Goal: Find specific page/section: Find specific page/section

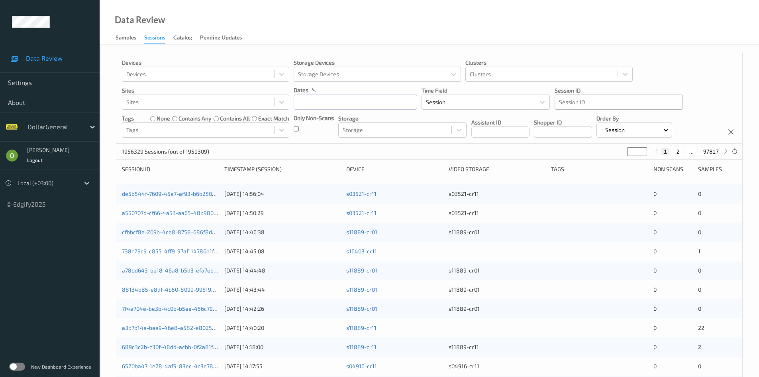
click at [593, 103] on div at bounding box center [619, 102] width 120 height 10
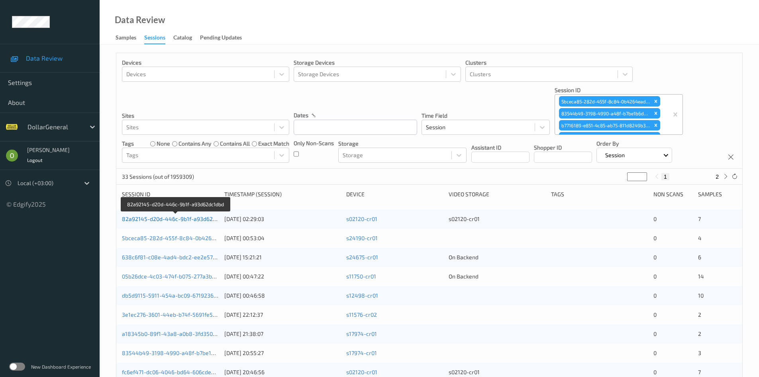
click at [174, 219] on link "82a92145-d20d-446c-9b1f-a93d62dc1dbd" at bounding box center [176, 218] width 109 height 7
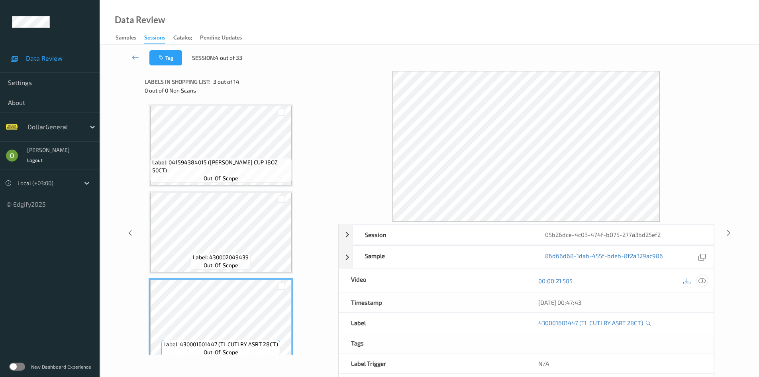
click at [700, 279] on icon at bounding box center [702, 280] width 7 height 7
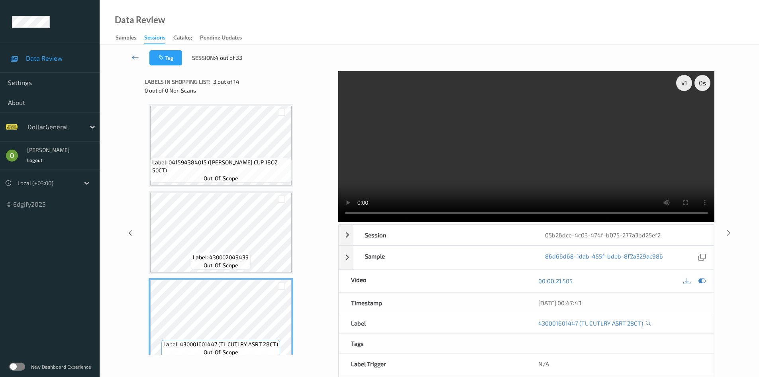
click at [520, 173] on video at bounding box center [526, 146] width 376 height 151
click at [678, 81] on div "x 1" at bounding box center [684, 83] width 16 height 16
click at [678, 81] on div "x 2" at bounding box center [684, 83] width 16 height 16
click at [520, 128] on video at bounding box center [526, 146] width 376 height 151
click at [302, 95] on div "Labels in shopping list: 3 out of 14 0 out of 0 Non Scans" at bounding box center [239, 85] width 188 height 29
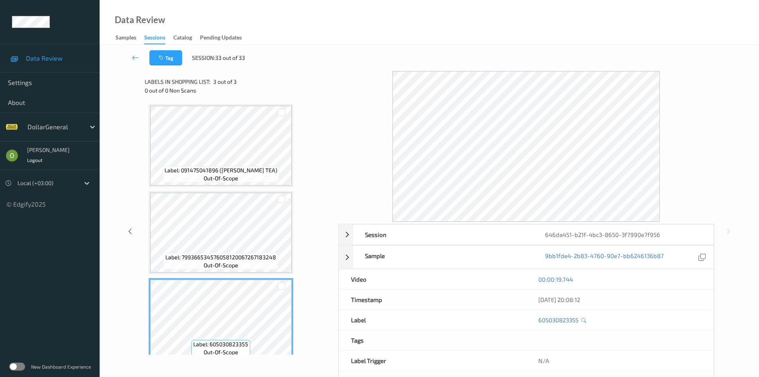
scroll to position [10, 0]
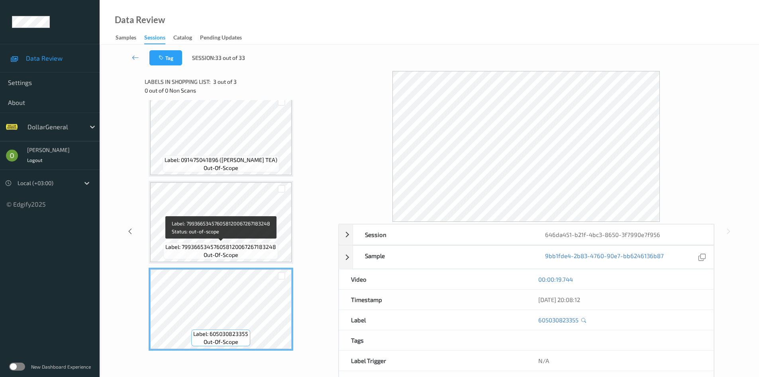
click at [274, 244] on span "Label: 799366534576058120067267183248" at bounding box center [220, 247] width 111 height 8
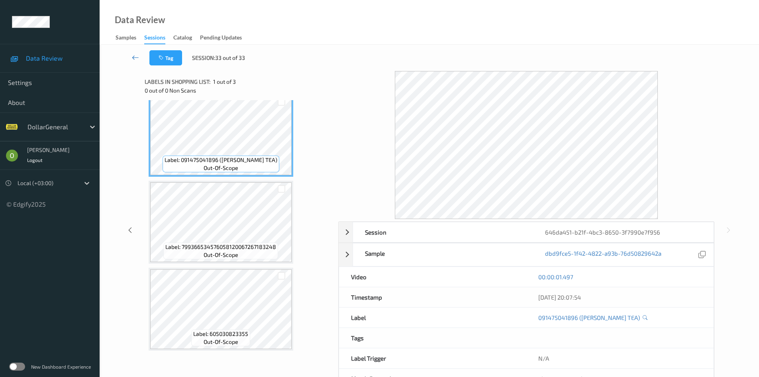
click at [131, 53] on link at bounding box center [136, 57] width 28 height 15
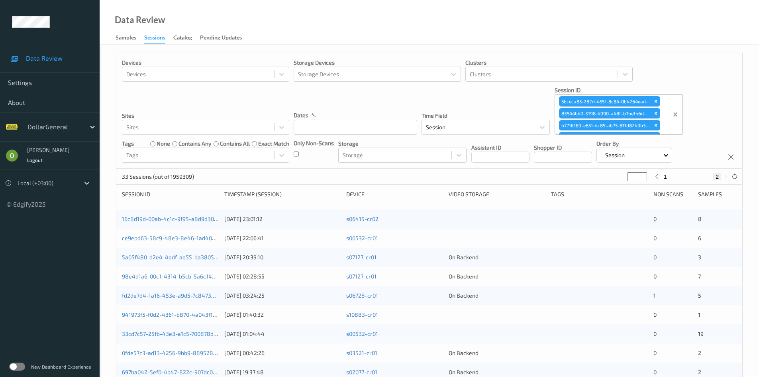
type input "*"
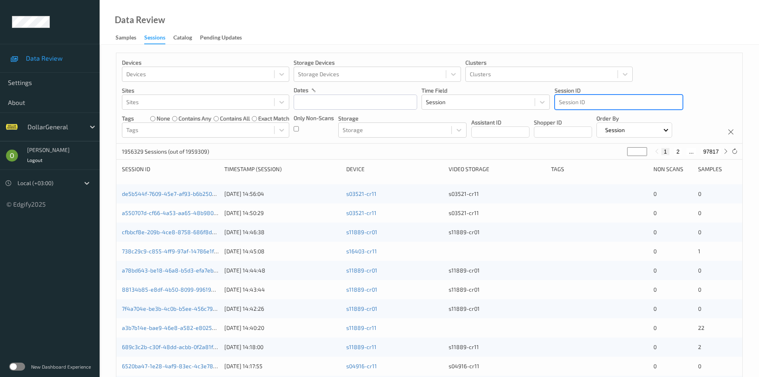
click at [591, 90] on p "Session ID" at bounding box center [619, 90] width 128 height 8
click at [590, 99] on div at bounding box center [619, 102] width 120 height 10
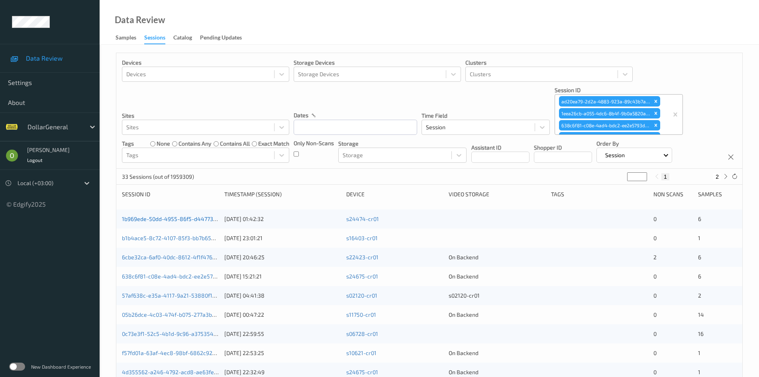
click at [171, 220] on link "1b969ede-50dd-4955-86f5-d44773076c1f" at bounding box center [176, 218] width 108 height 7
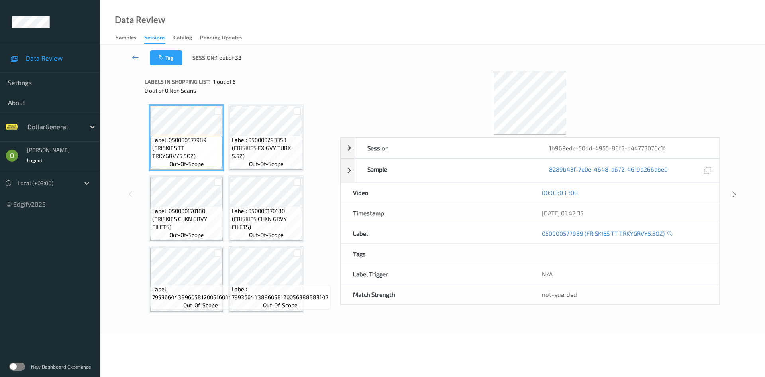
click at [228, 203] on div "Label: 050000577989 (FRISKIES TT TRKYGRVY5.5OZ) out-of-scope Label: 05000029335…" at bounding box center [240, 208] width 182 height 209
click at [241, 220] on span "Label: 050000170180 (FRISKIES CHKN GRVY FILETS)" at bounding box center [266, 219] width 69 height 24
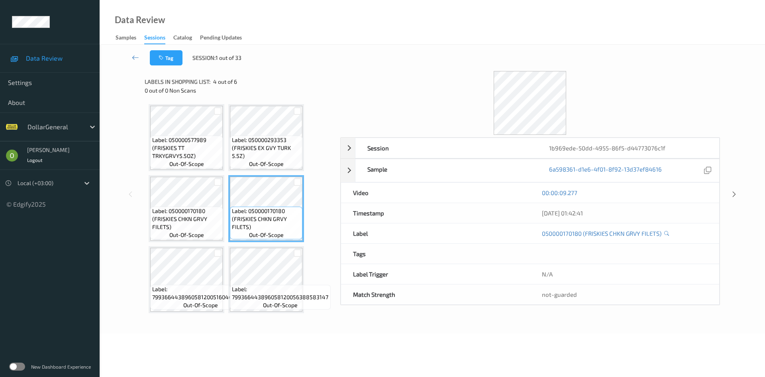
click at [444, 104] on div at bounding box center [530, 103] width 380 height 64
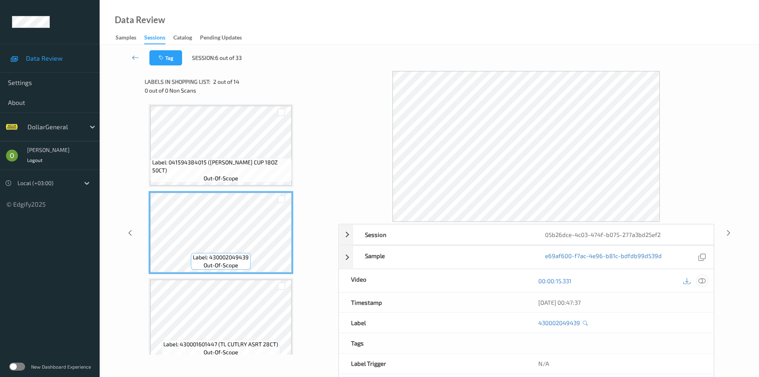
click at [704, 283] on icon at bounding box center [702, 280] width 7 height 7
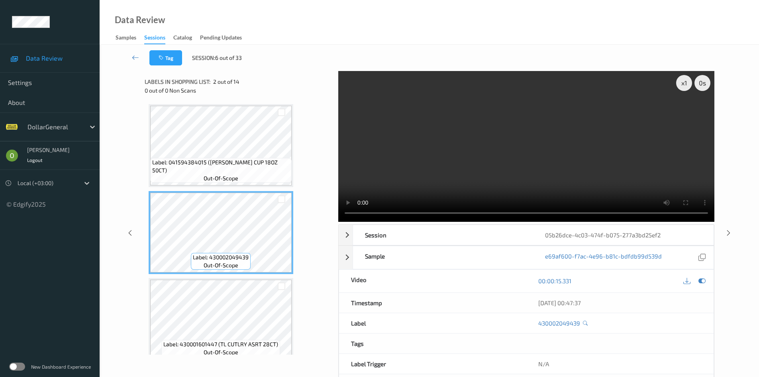
click at [584, 130] on video at bounding box center [526, 146] width 376 height 151
click at [491, 165] on video at bounding box center [526, 146] width 376 height 151
click at [530, 41] on div "Data Review Samples Sessions Catalog Pending Updates" at bounding box center [430, 22] width 660 height 45
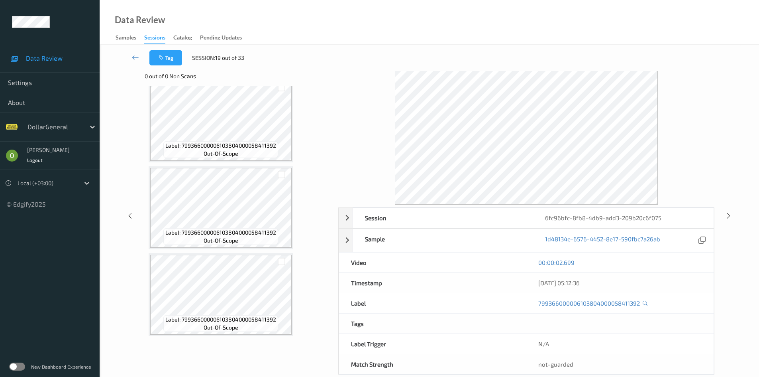
scroll to position [29, 0]
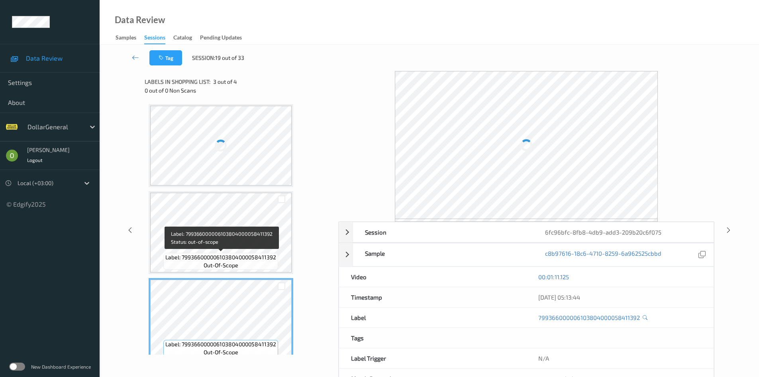
click at [260, 253] on span "Label: 799366000006103804000058411392" at bounding box center [220, 257] width 111 height 8
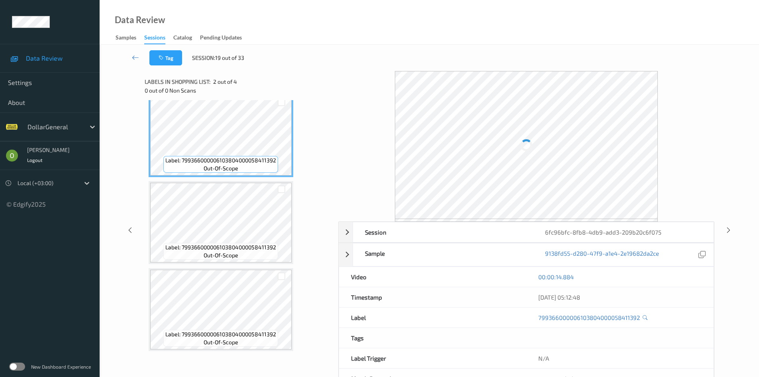
scroll to position [97, 0]
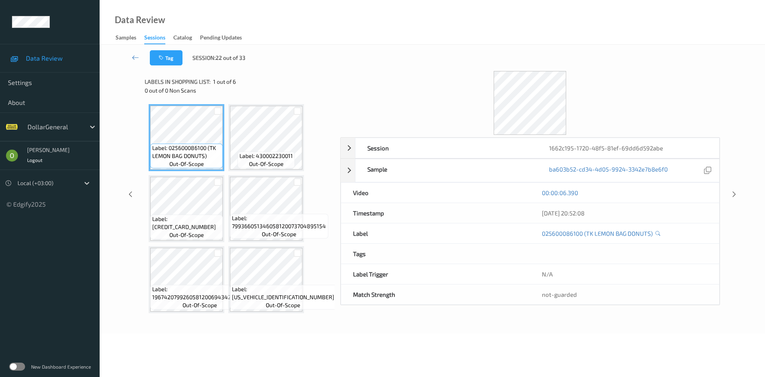
click at [441, 119] on div at bounding box center [530, 103] width 380 height 64
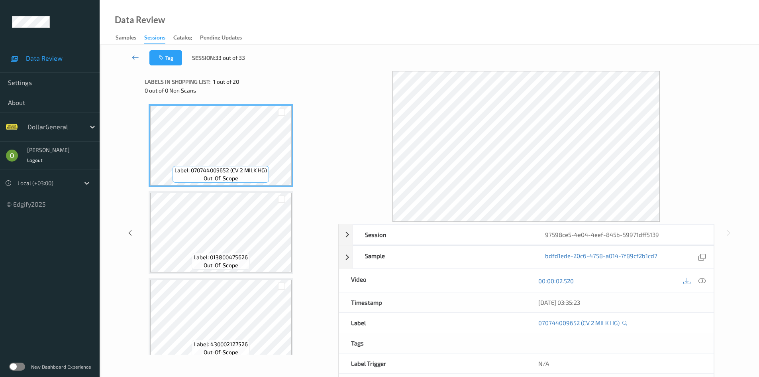
click at [124, 55] on link at bounding box center [136, 57] width 28 height 15
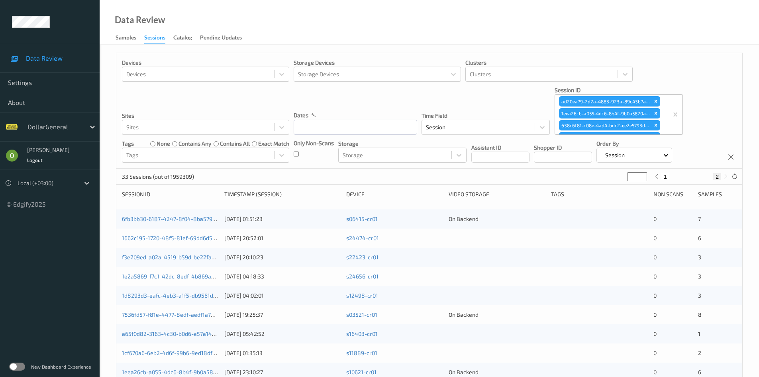
type input "*"
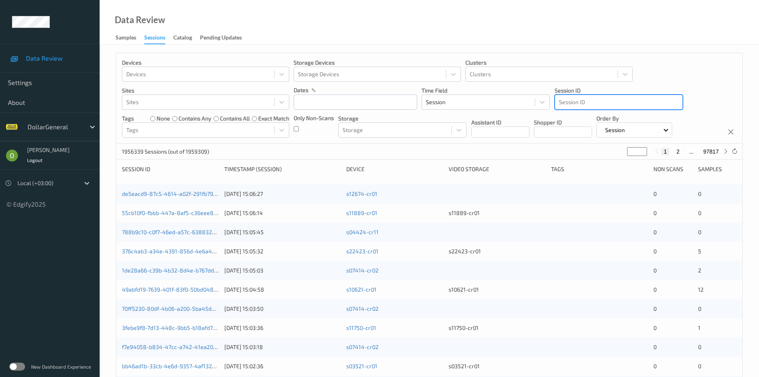
click at [625, 99] on div at bounding box center [619, 102] width 120 height 10
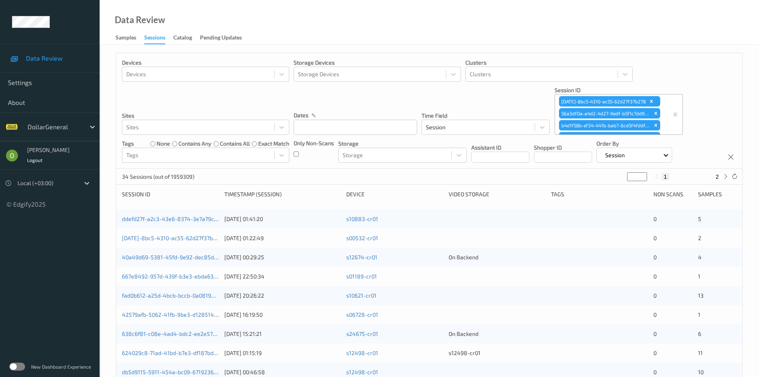
click at [192, 222] on div "ddefd27f-a2c3-43e6-8374-3e7a79c1df8f" at bounding box center [170, 219] width 97 height 8
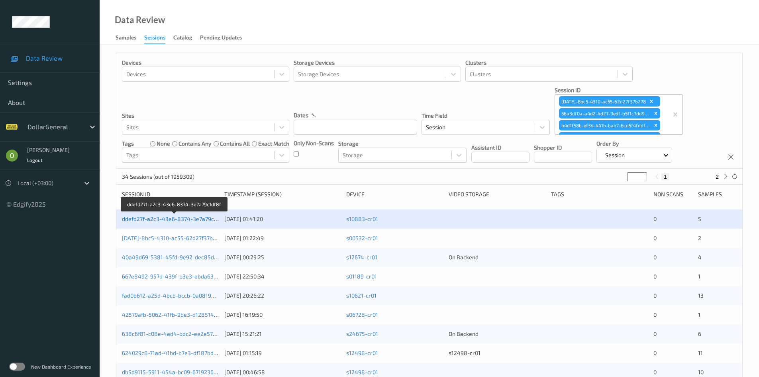
click at [191, 217] on link "ddefd27f-a2c3-43e6-8374-3e7a79c1df8f" at bounding box center [174, 218] width 105 height 7
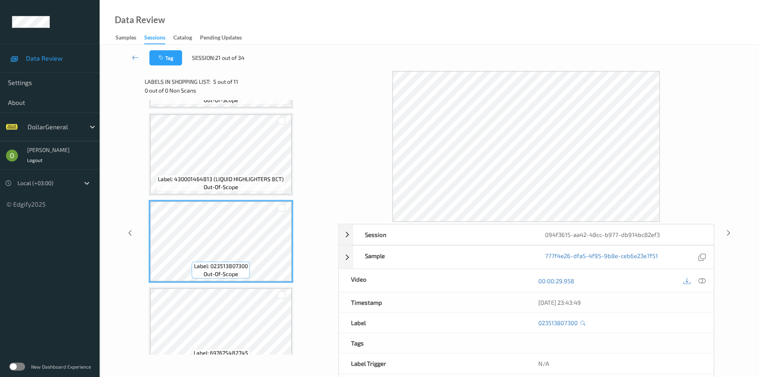
scroll to position [279, 0]
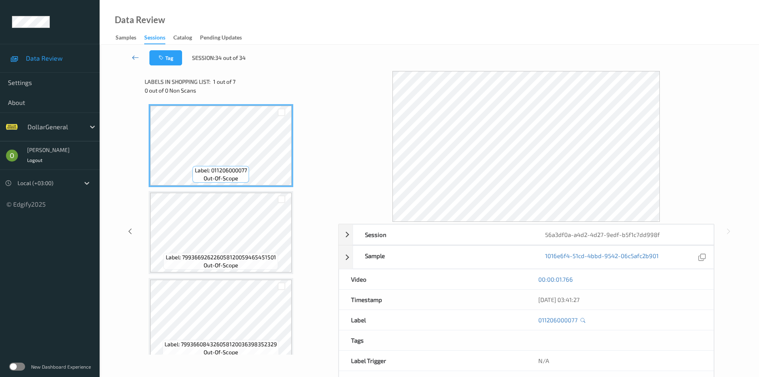
click at [132, 55] on icon at bounding box center [135, 57] width 7 height 8
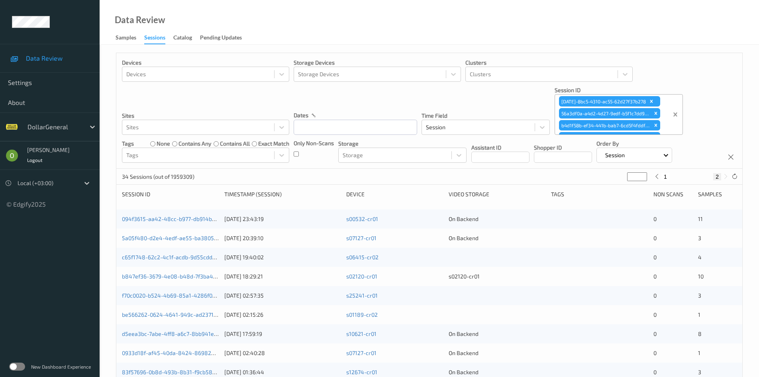
type input "*"
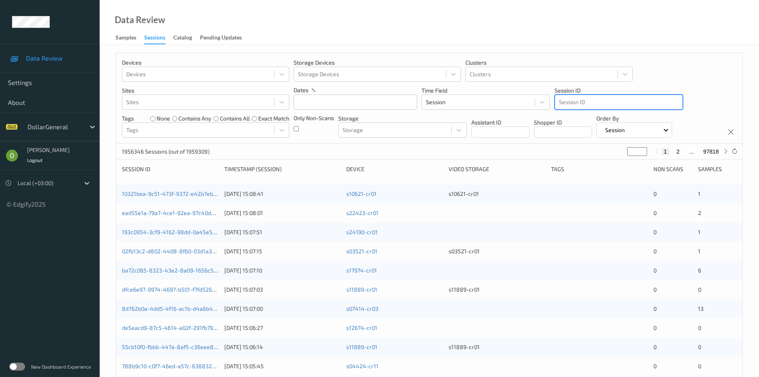
click at [626, 107] on div at bounding box center [619, 102] width 120 height 10
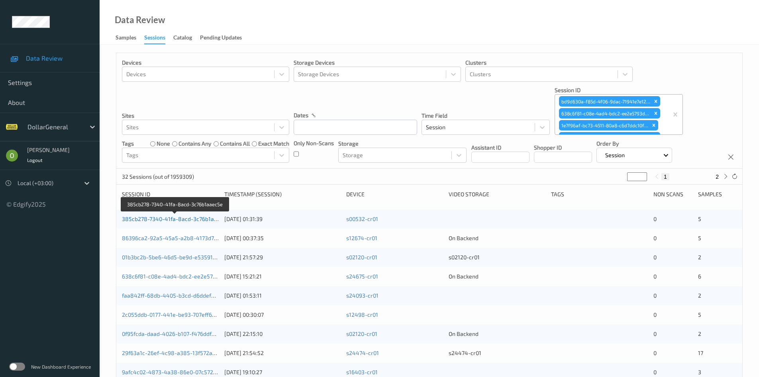
click at [180, 219] on link "385cb278-7340-41fa-8acd-3c76b1aaec5e" at bounding box center [176, 218] width 108 height 7
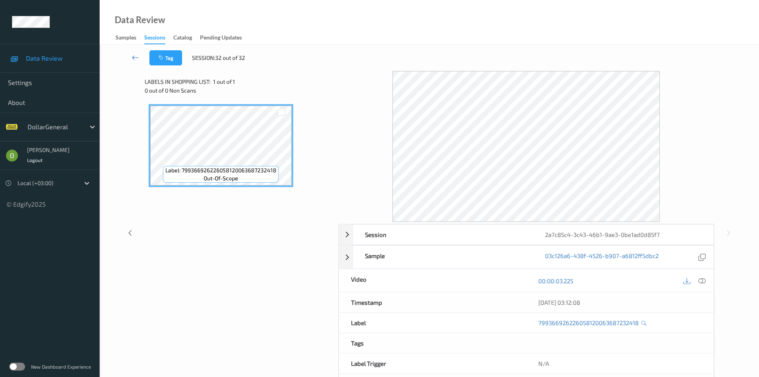
click at [132, 58] on icon at bounding box center [135, 57] width 7 height 8
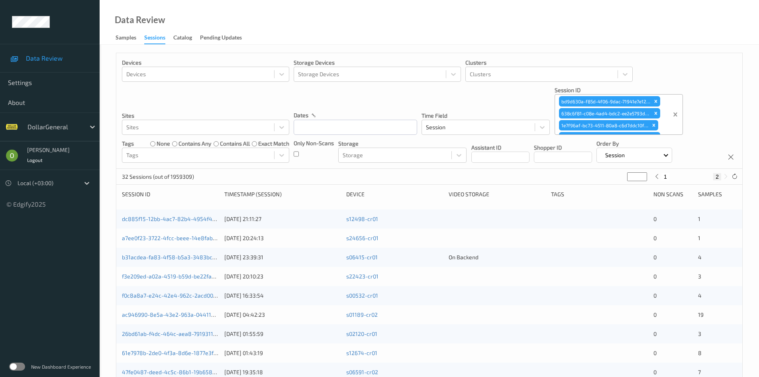
type input "*"
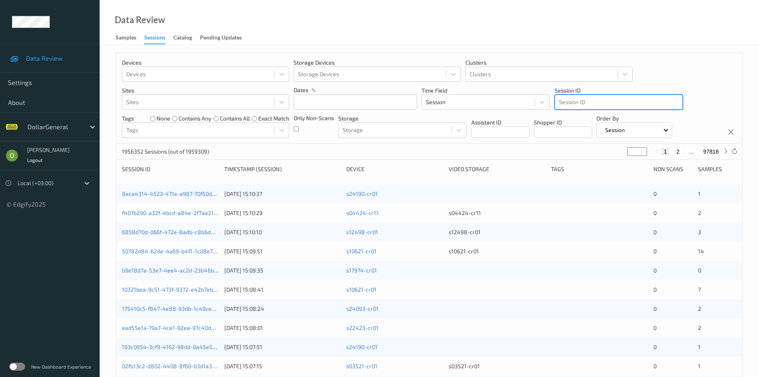
click at [636, 105] on div at bounding box center [619, 102] width 120 height 10
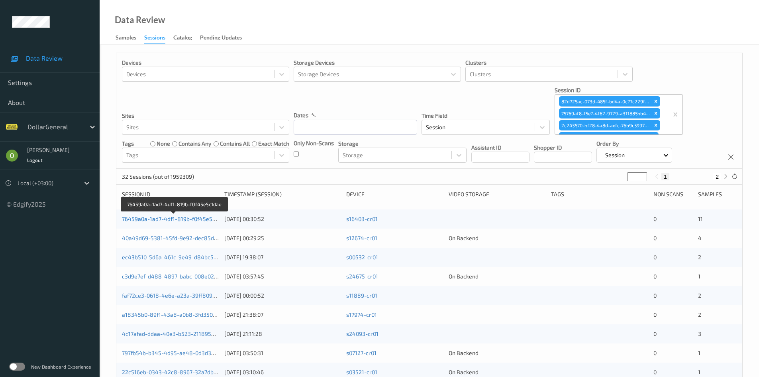
click at [142, 217] on link "76459a0a-1ad7-4df1-819b-f0f45e5c1dae" at bounding box center [174, 218] width 105 height 7
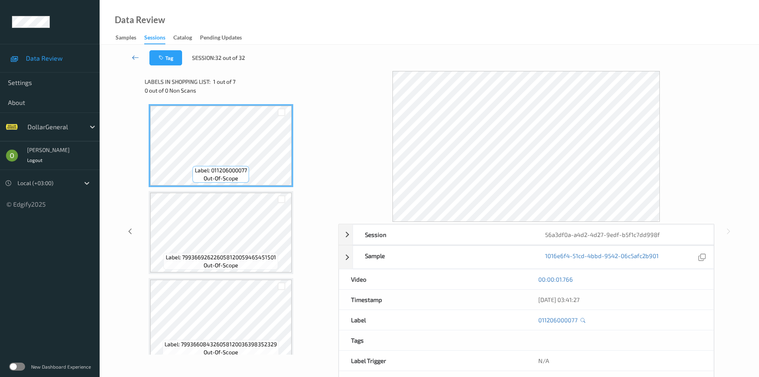
click at [130, 55] on link at bounding box center [136, 57] width 28 height 15
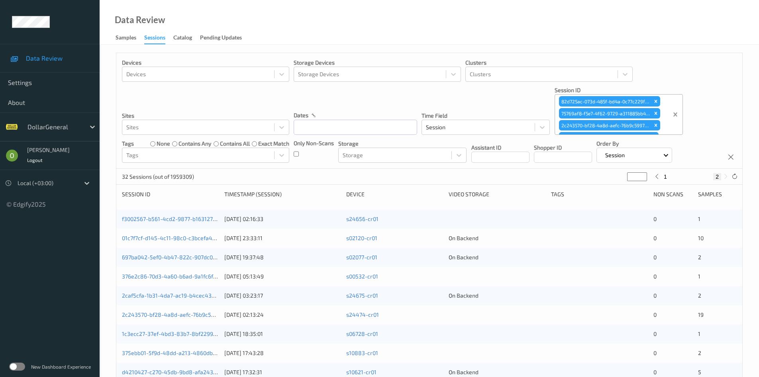
type input "*"
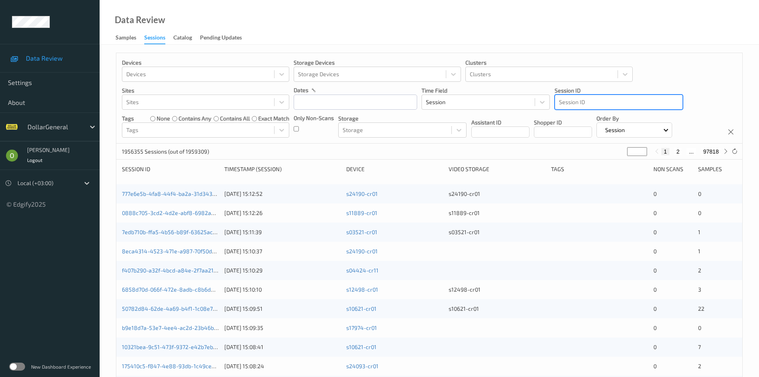
click at [657, 108] on div "Session ID" at bounding box center [619, 102] width 128 height 13
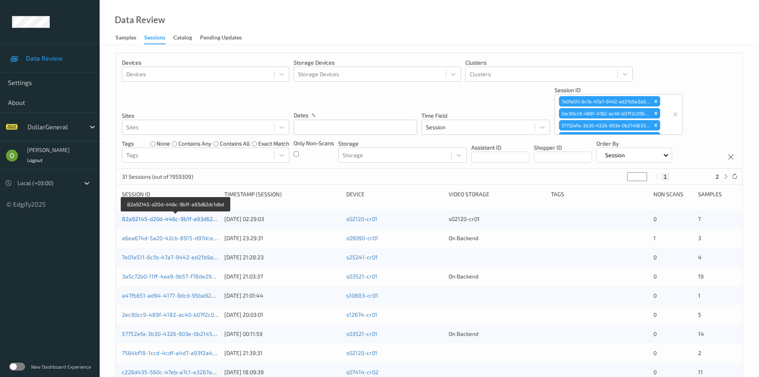
click at [185, 218] on link "82a92145-d20d-446c-9b1f-a93d62dc1dbd" at bounding box center [176, 218] width 109 height 7
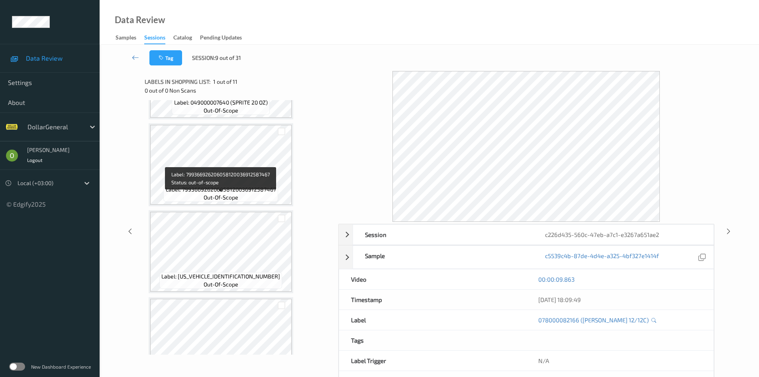
scroll to position [677, 0]
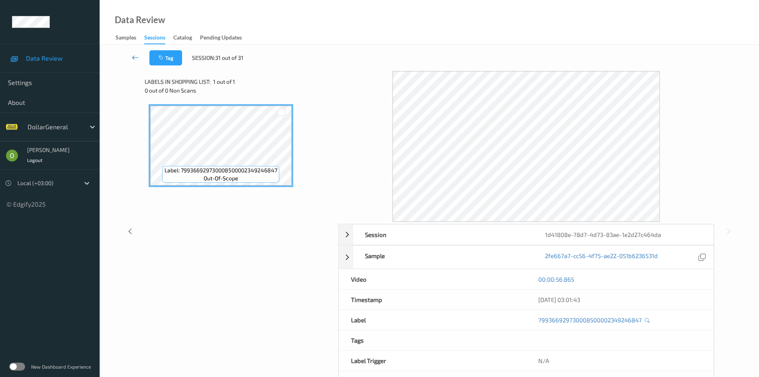
click at [130, 61] on link at bounding box center [136, 57] width 28 height 15
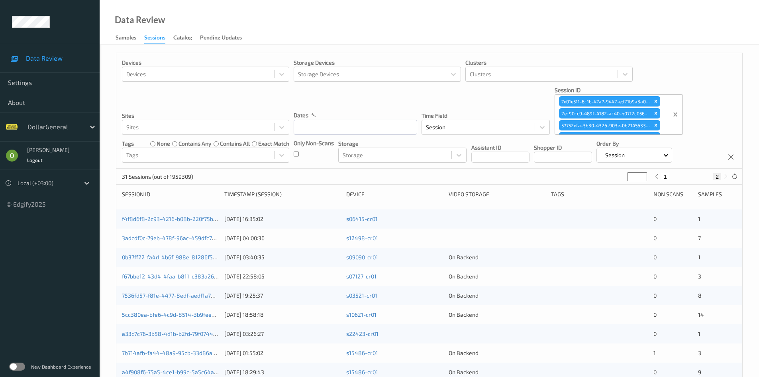
type input "*"
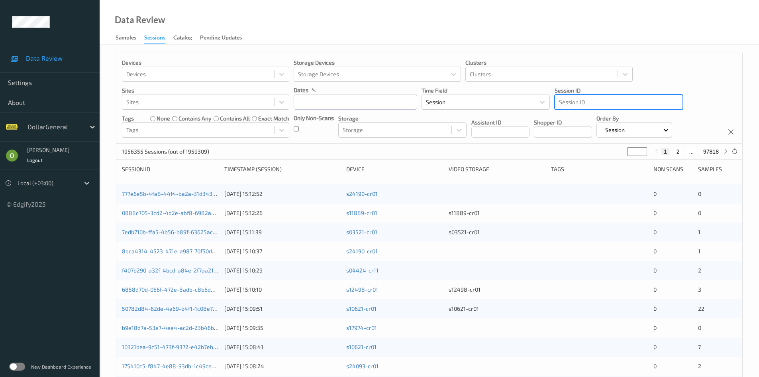
click at [623, 101] on div at bounding box center [619, 102] width 120 height 10
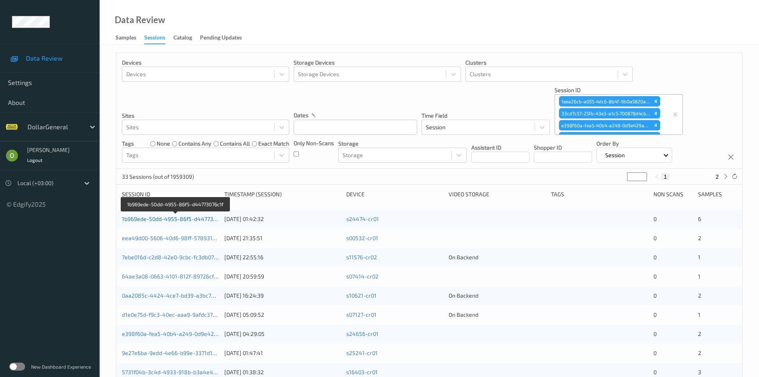
click at [161, 220] on link "1b969ede-50dd-4955-86f5-d44773076c1f" at bounding box center [176, 218] width 108 height 7
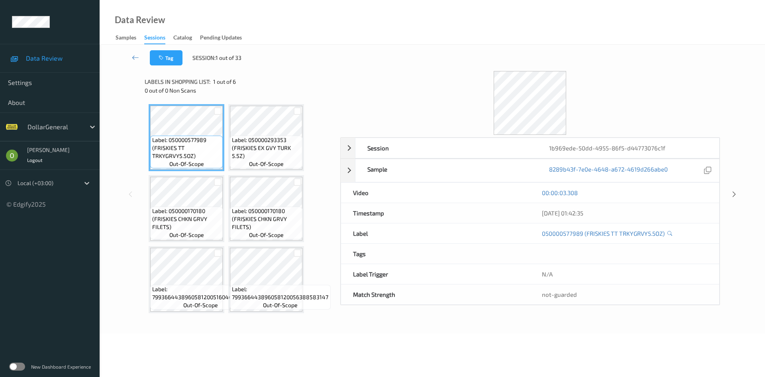
click at [468, 82] on div at bounding box center [530, 103] width 380 height 64
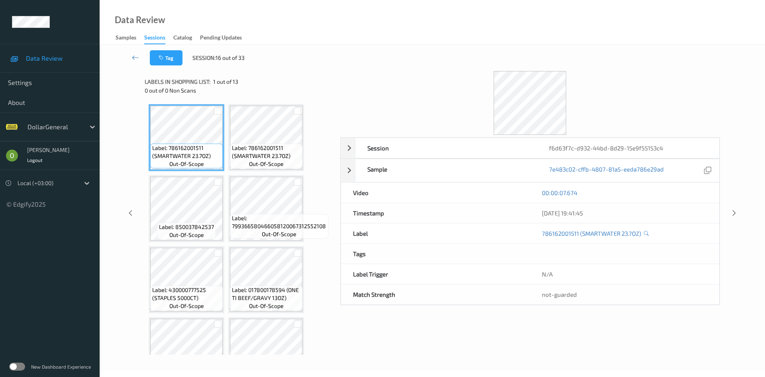
click at [478, 54] on div "Tag Session: 16 out of 33" at bounding box center [432, 58] width 633 height 26
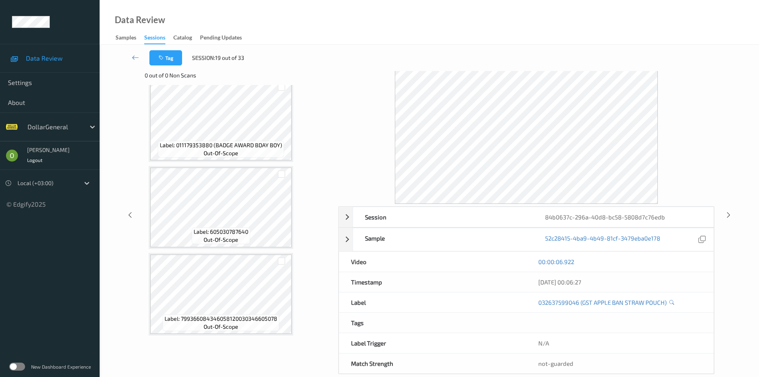
scroll to position [29, 0]
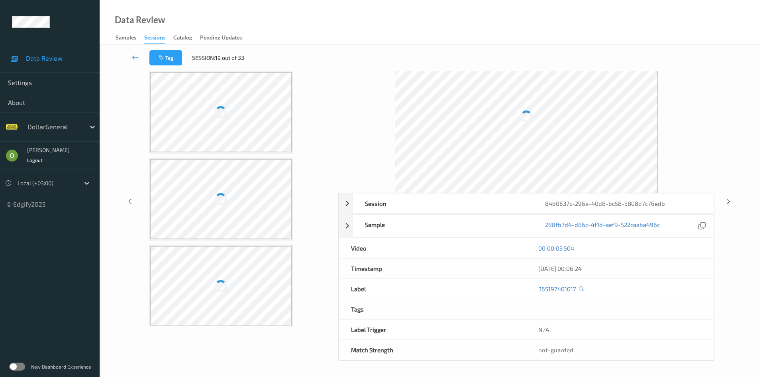
scroll to position [1140, 0]
click at [233, 280] on div at bounding box center [221, 281] width 142 height 80
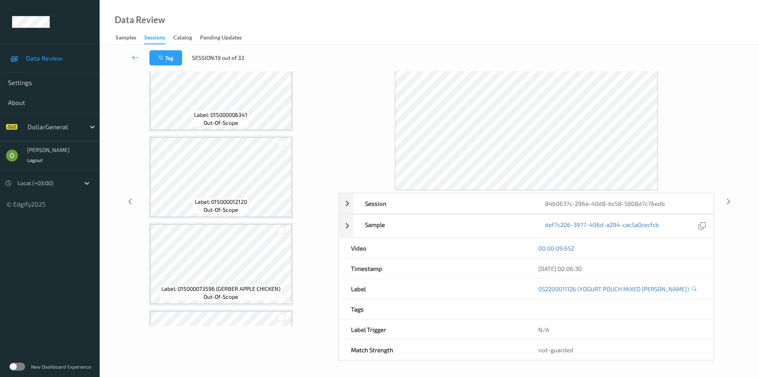
scroll to position [438, 0]
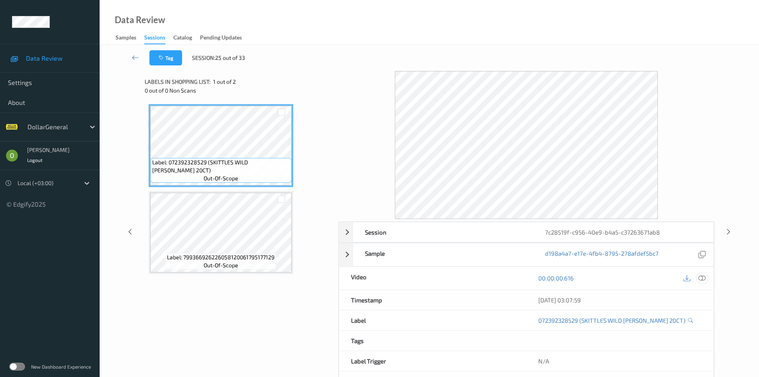
click at [705, 277] on icon at bounding box center [702, 277] width 7 height 7
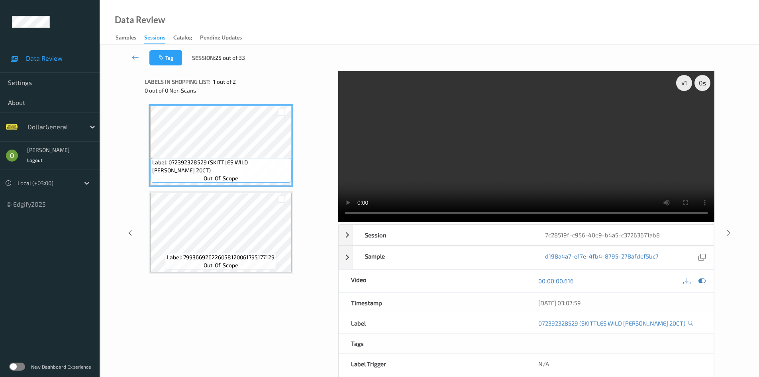
click at [316, 163] on div "Label: 072392328529 (SKITTLES WILD [PERSON_NAME] 20CT) out-of-scope Label: 7993…" at bounding box center [239, 189] width 180 height 170
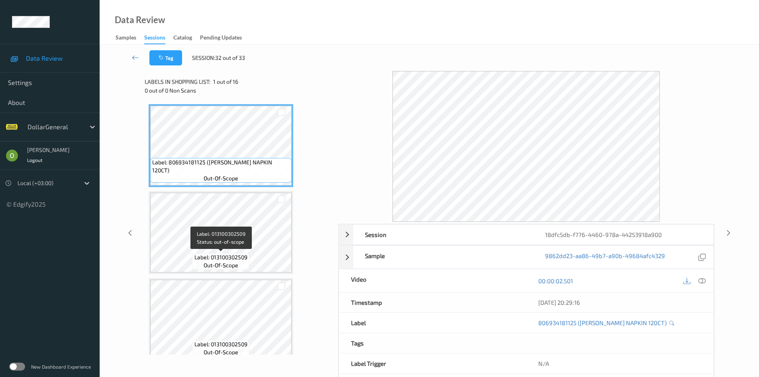
click at [242, 258] on span "Label: 013100302509" at bounding box center [220, 257] width 53 height 8
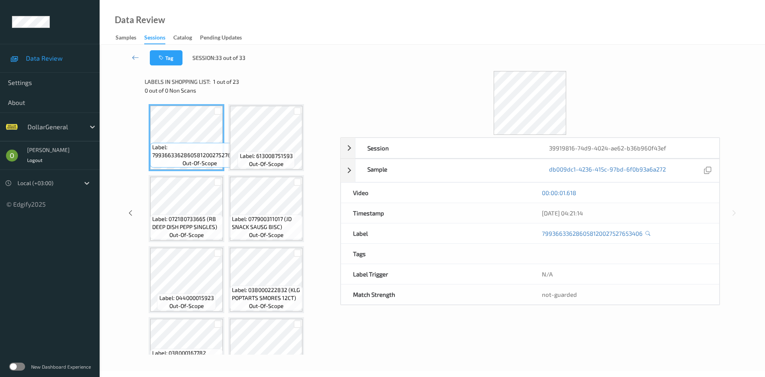
click at [457, 91] on div at bounding box center [530, 103] width 380 height 64
click at [128, 55] on link at bounding box center [136, 57] width 28 height 15
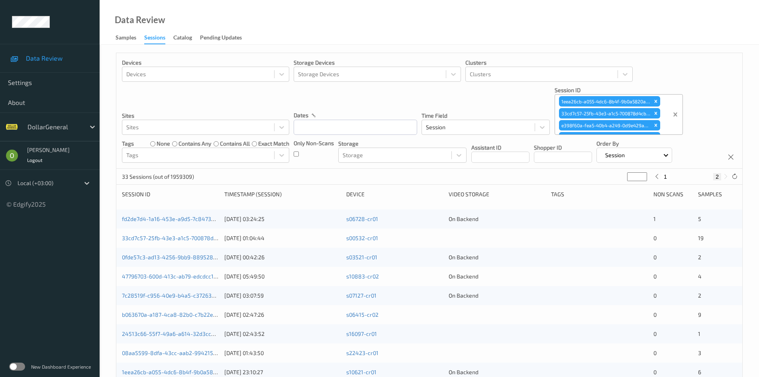
type input "*"
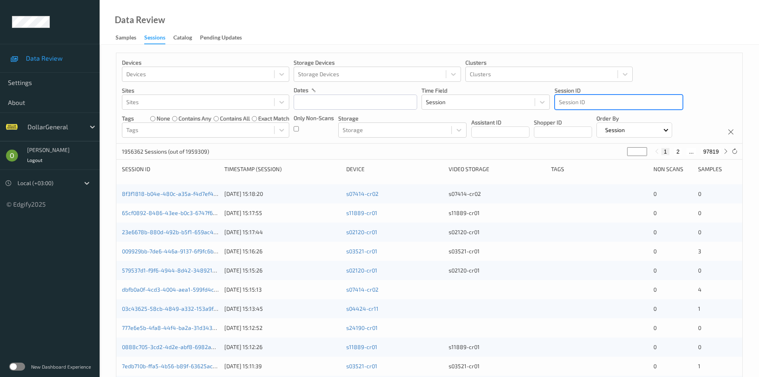
click at [615, 106] on div at bounding box center [619, 102] width 120 height 10
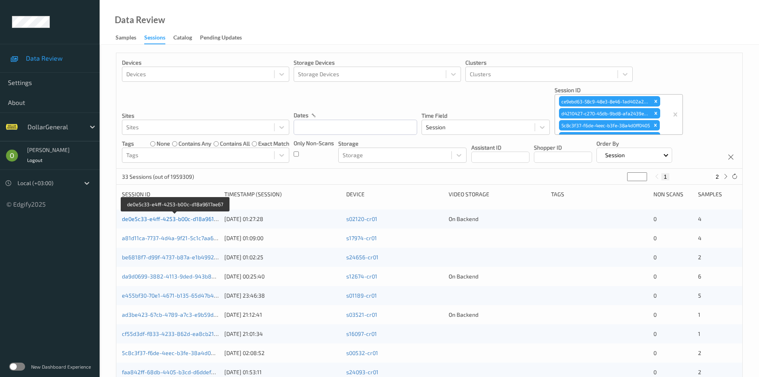
click at [194, 218] on link "de0e5c33-e4ff-4253-b00c-d18a9617ae67" at bounding box center [175, 218] width 107 height 7
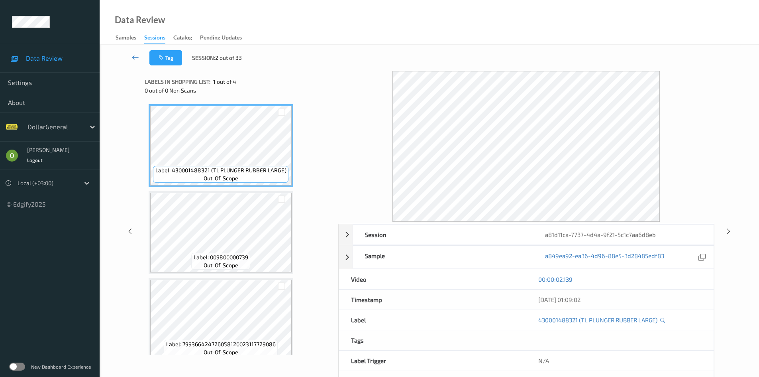
click at [138, 57] on icon at bounding box center [135, 57] width 7 height 8
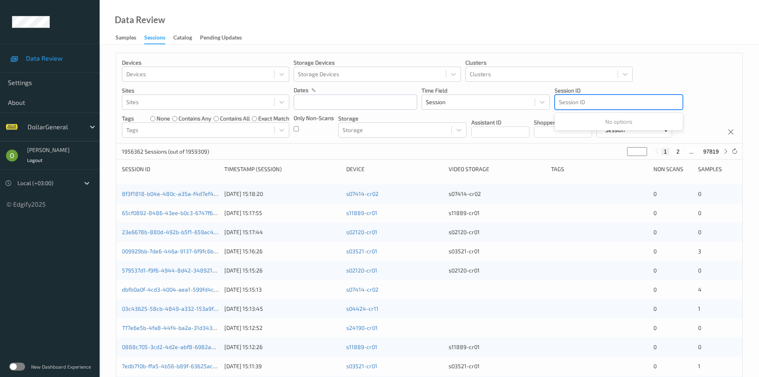
click at [629, 103] on div at bounding box center [619, 102] width 120 height 10
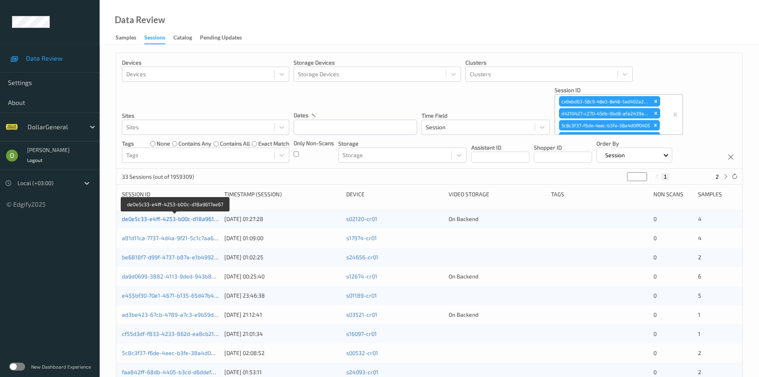
click at [185, 220] on link "de0e5c33-e4ff-4253-b00c-d18a9617ae67" at bounding box center [175, 218] width 107 height 7
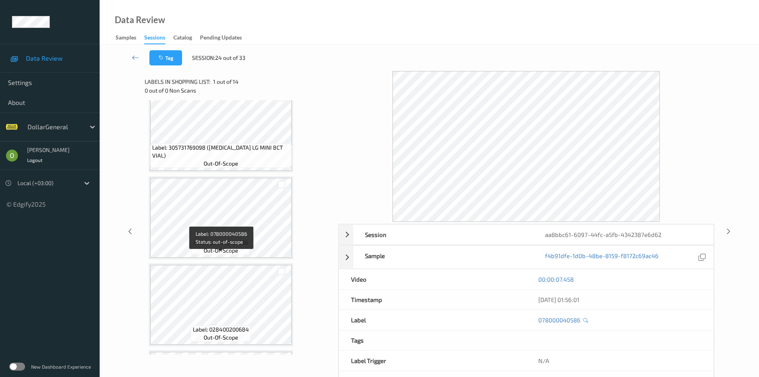
scroll to position [199, 0]
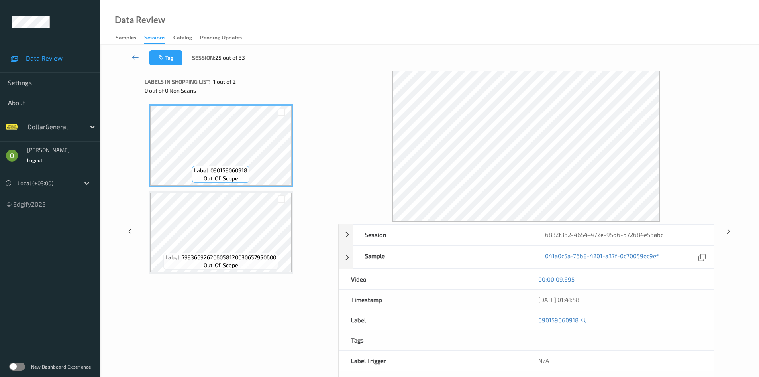
click at [224, 189] on div "Label: 090159060918 out-of-scope Label: 799366926206058120030657950600 out-of-s…" at bounding box center [239, 189] width 180 height 170
click at [231, 187] on div "Label: 090159060918 out-of-scope" at bounding box center [221, 145] width 145 height 83
click at [131, 57] on link at bounding box center [136, 57] width 28 height 15
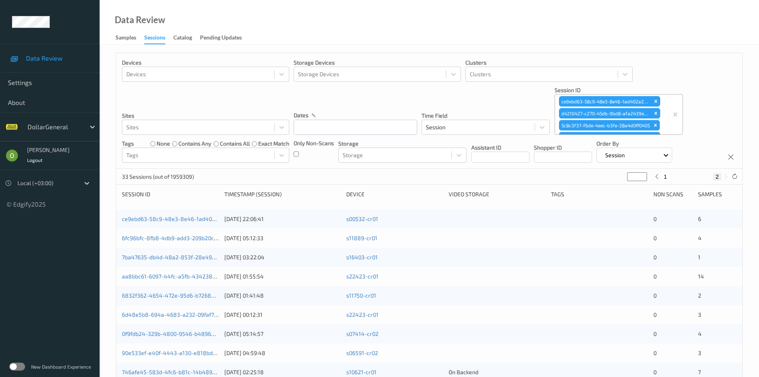
type input "*"
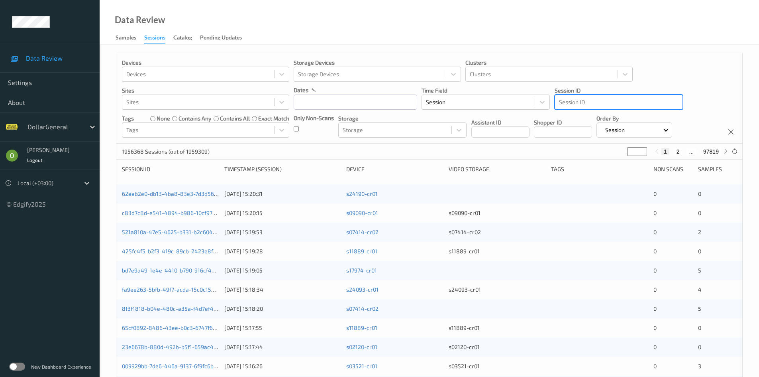
click at [612, 103] on div at bounding box center [619, 102] width 120 height 10
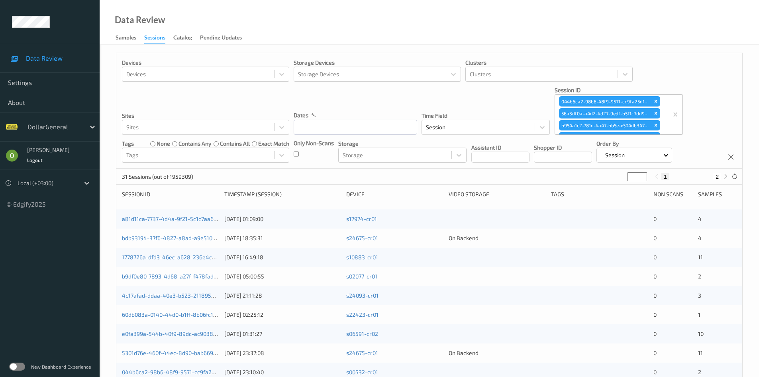
click at [178, 223] on div "a81d11ca-7737-4d4a-9f21-5c1c7aa6d8eb [DATE] 01:09:00 s17974-cr01 0 4" at bounding box center [429, 218] width 626 height 19
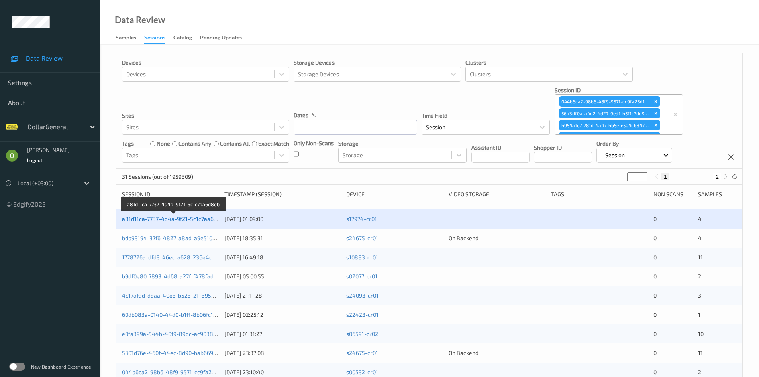
click at [178, 221] on link "a81d11ca-7737-4d4a-9f21-5c1c7aa6d8eb" at bounding box center [174, 218] width 105 height 7
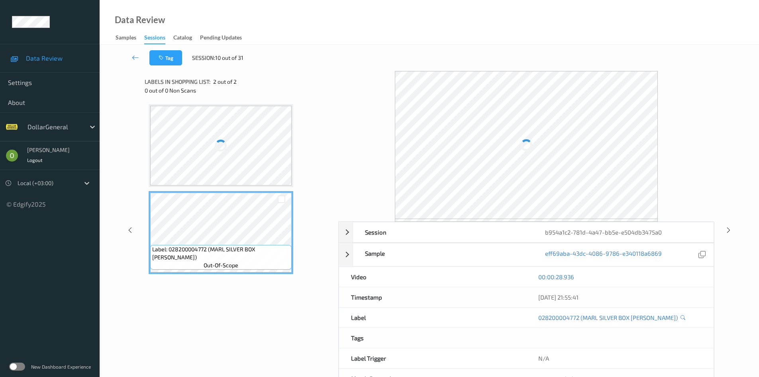
click at [250, 151] on div at bounding box center [221, 146] width 142 height 80
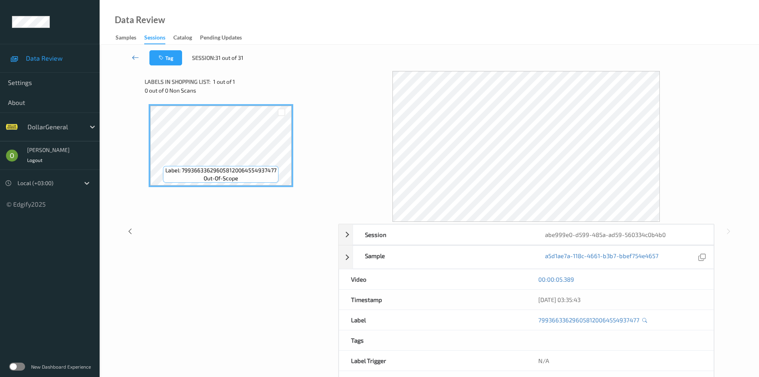
click at [128, 57] on link at bounding box center [136, 57] width 28 height 15
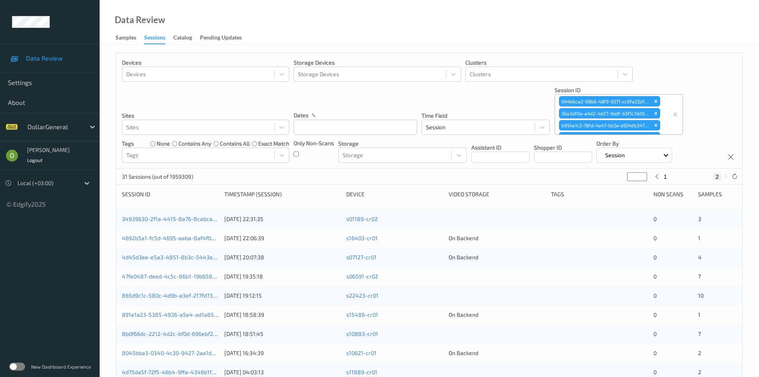
type input "*"
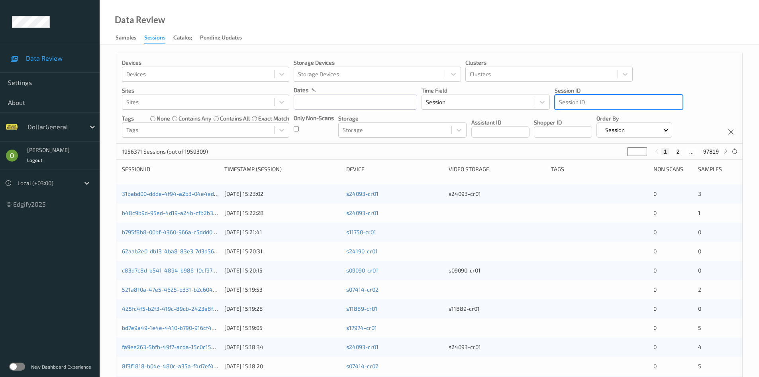
click at [603, 106] on div at bounding box center [619, 102] width 120 height 10
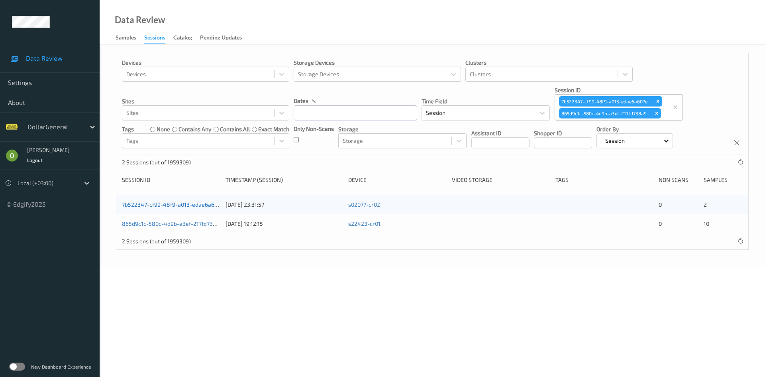
click at [194, 204] on link "7b522347-cf99-48f9-a013-edae6a607e63" at bounding box center [176, 204] width 108 height 7
